Goal: Information Seeking & Learning: Check status

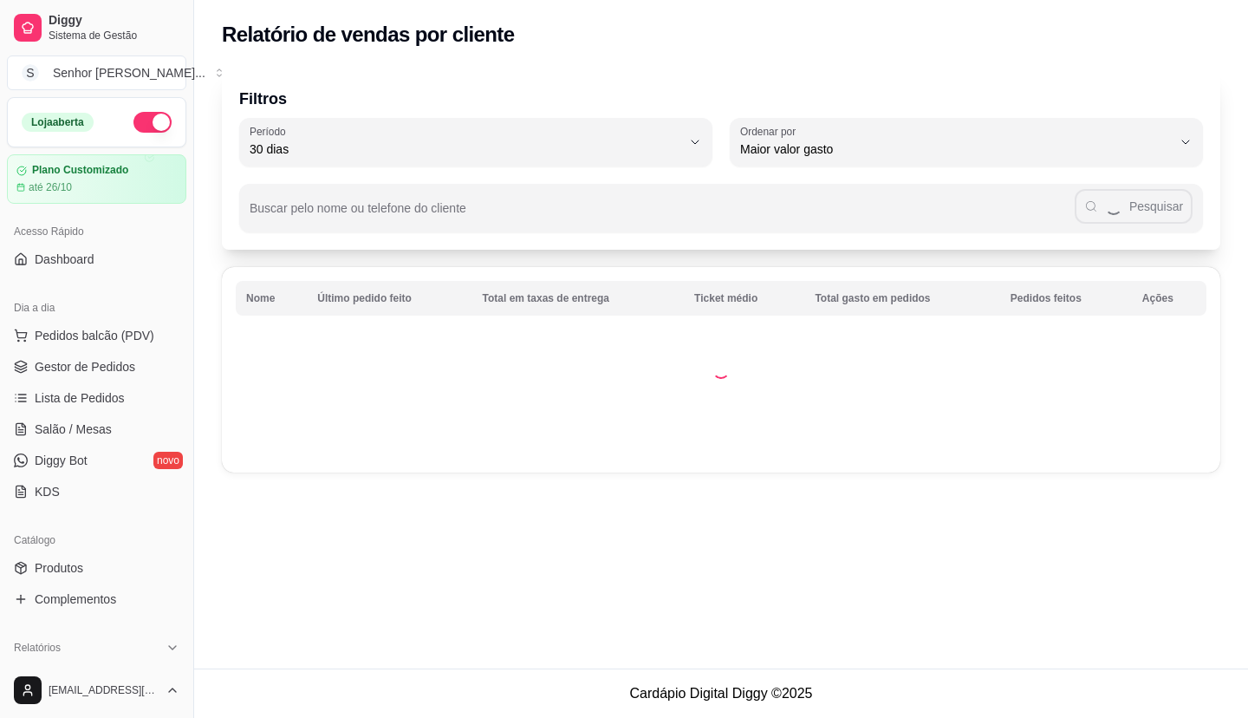
select select "30"
select select "HIGHEST_TOTAL_SPENT_WITH_ORDERS"
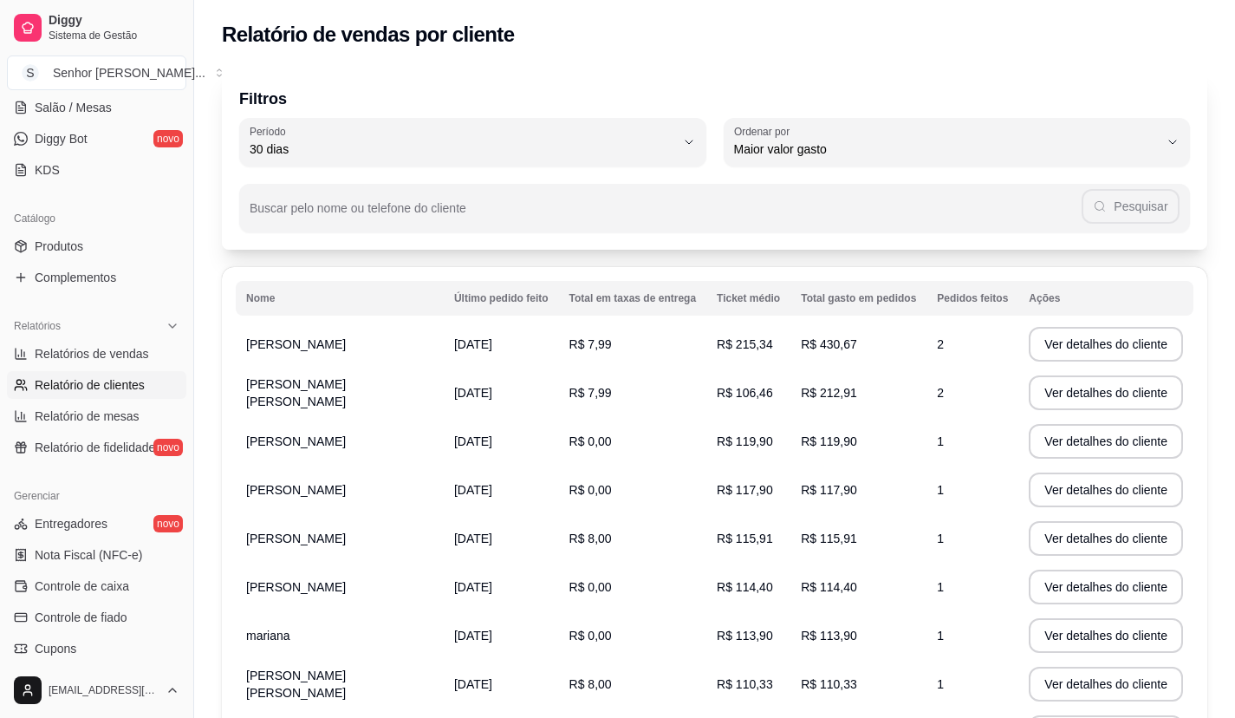
click at [348, 392] on td "[PERSON_NAME] [PERSON_NAME]" at bounding box center [340, 392] width 208 height 49
click at [1118, 401] on button "Ver detalhes do cliente" at bounding box center [1106, 393] width 149 height 34
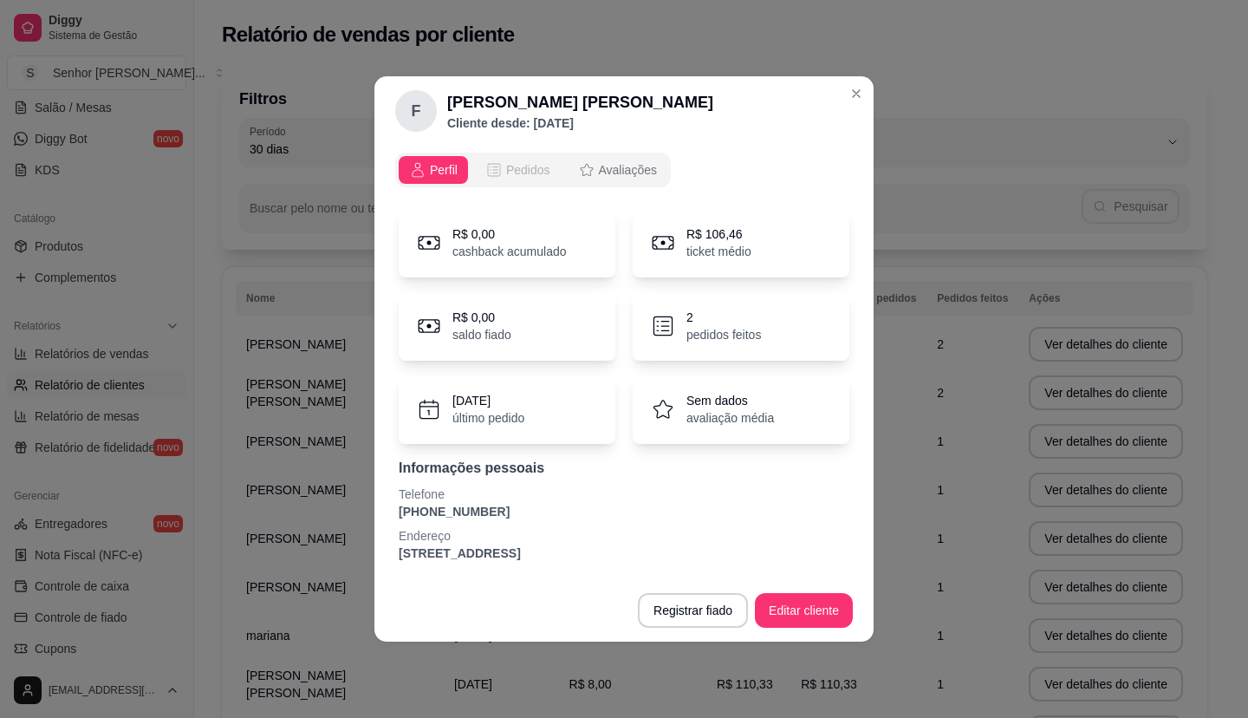
click at [522, 158] on button "Pedidos" at bounding box center [518, 170] width 86 height 28
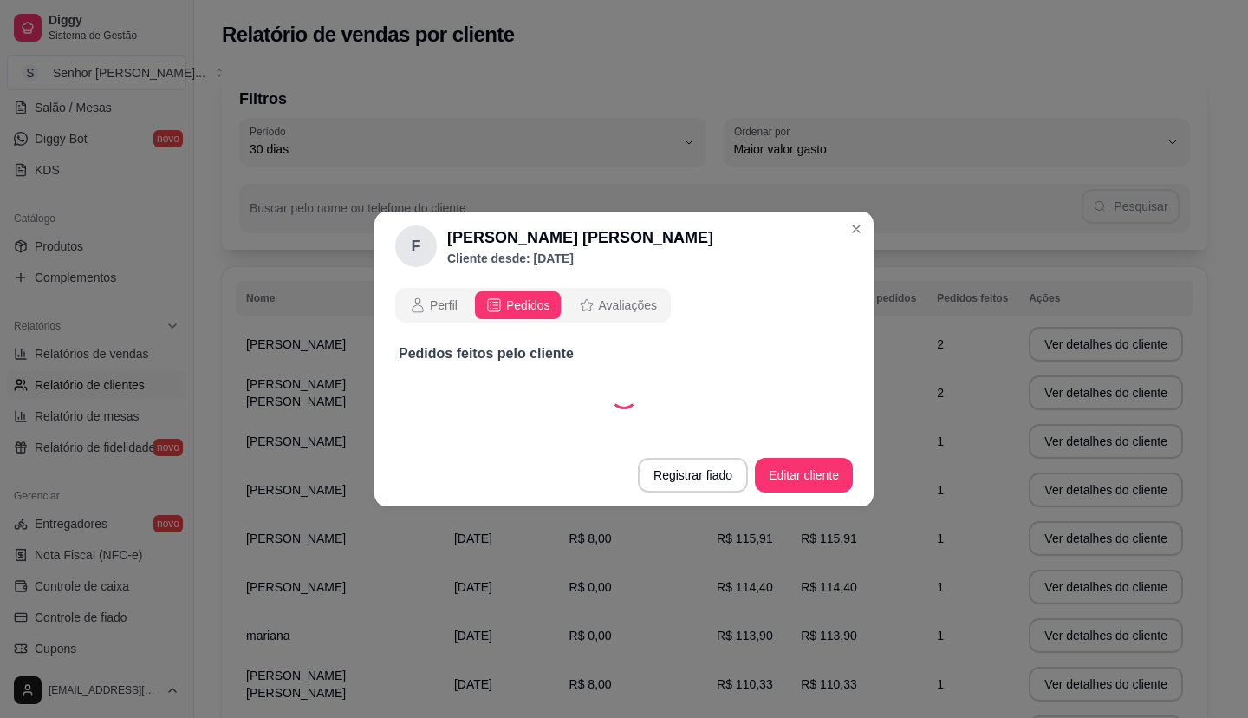
select select "30"
select select "ALL"
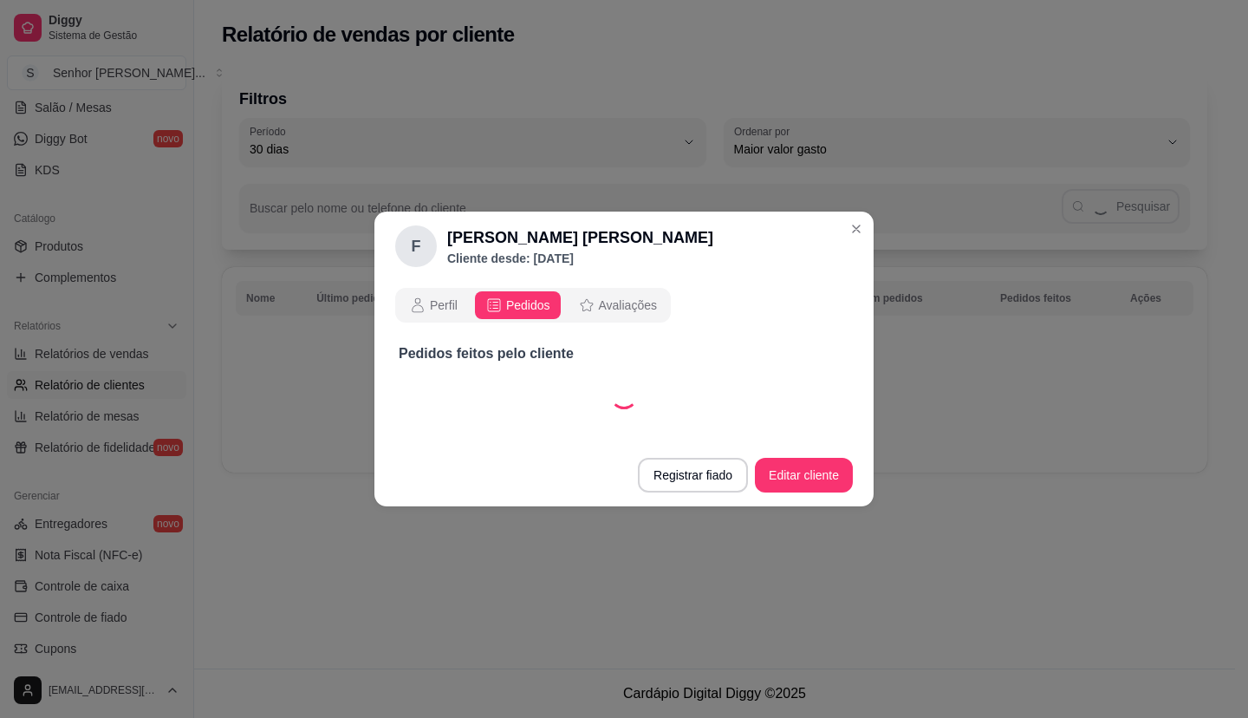
select select "30"
select select "ALL"
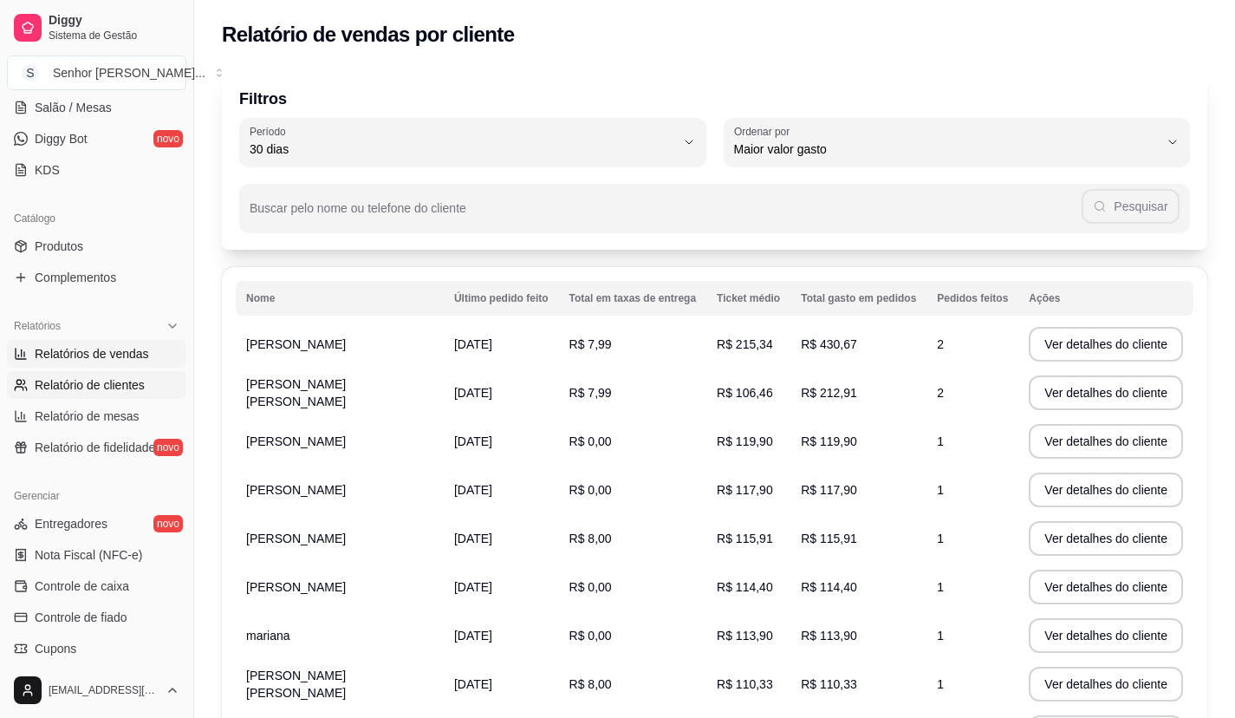
click at [113, 348] on span "Relatórios de vendas" at bounding box center [92, 353] width 114 height 17
select select "ALL"
select select "0"
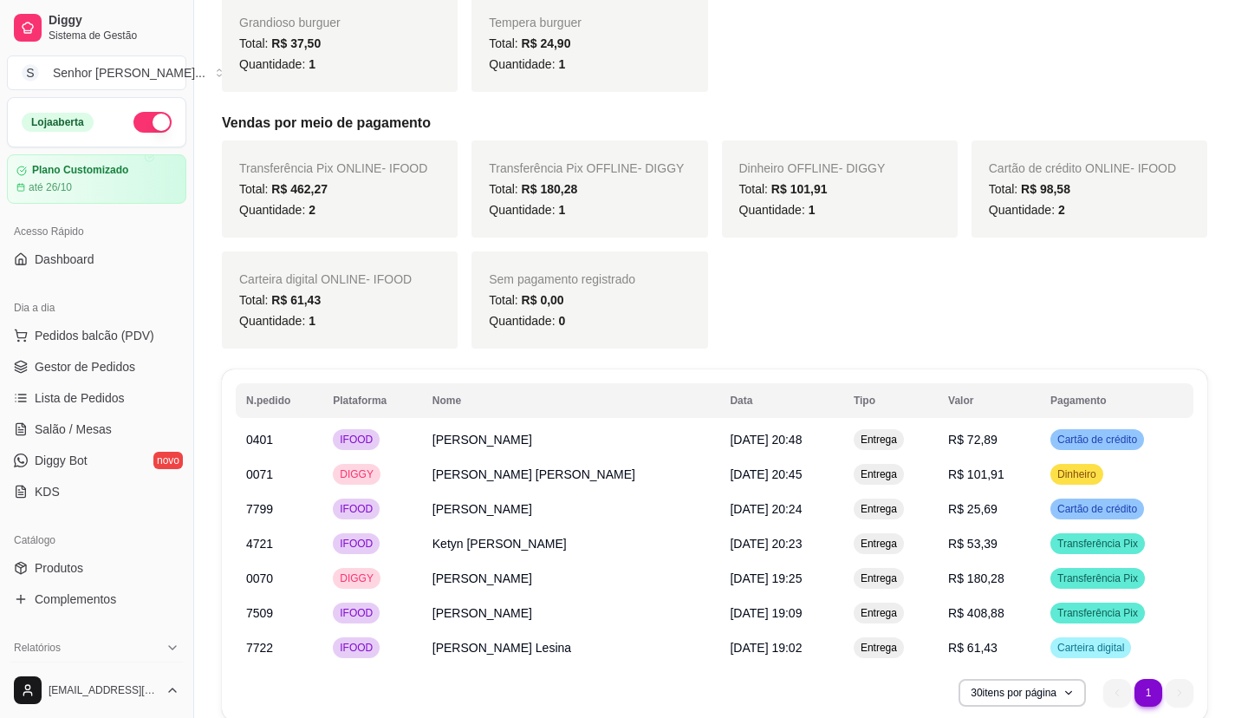
scroll to position [780, 0]
